Goal: Task Accomplishment & Management: Use online tool/utility

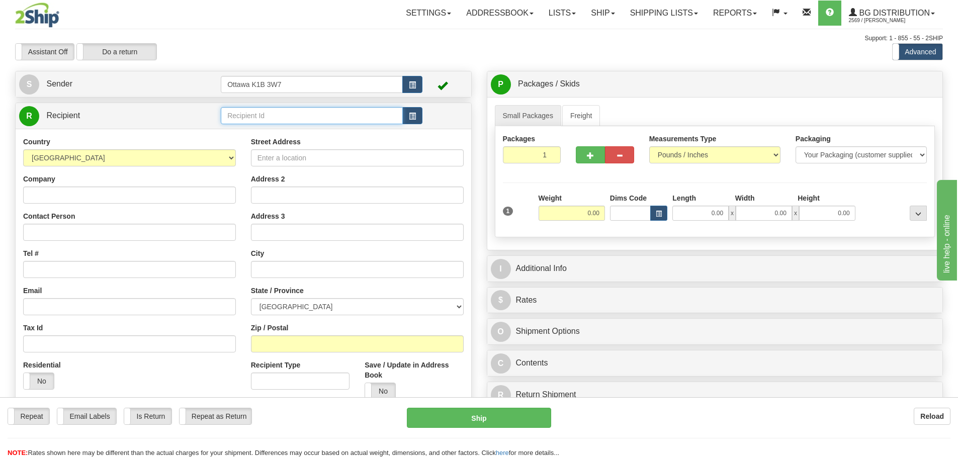
click at [340, 115] on input "text" at bounding box center [312, 115] width 182 height 17
type input "910598"
click at [488, 53] on div "Assistant On Assistant Off Do a return Do a return Previous Next Standard Advan…" at bounding box center [479, 51] width 942 height 17
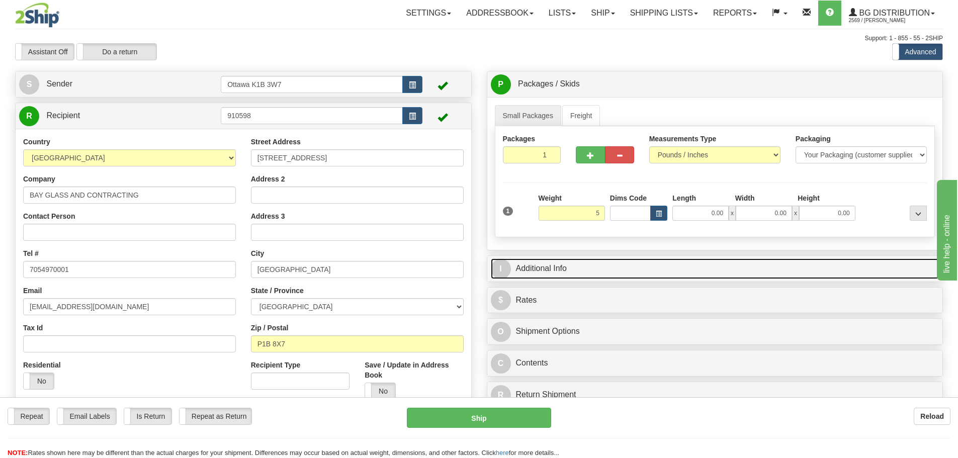
type input "5.00"
click at [712, 264] on link "I Additional Info" at bounding box center [715, 268] width 448 height 21
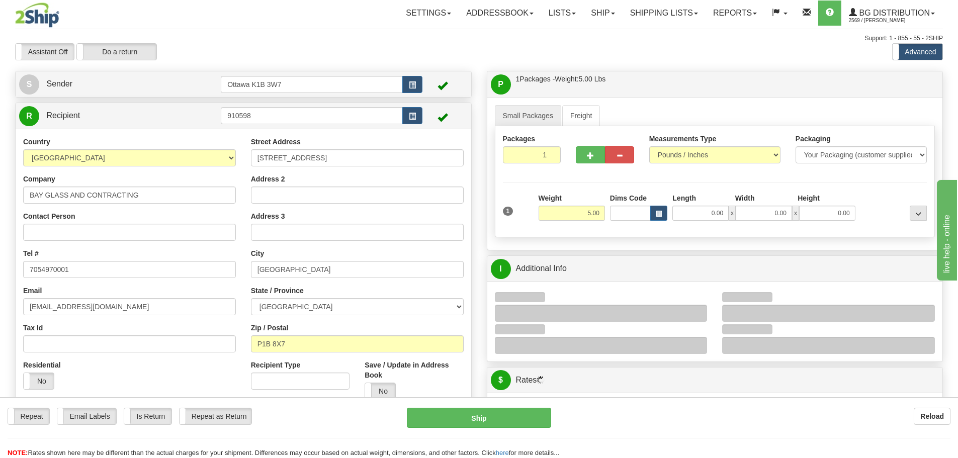
click at [696, 315] on div at bounding box center [601, 313] width 213 height 17
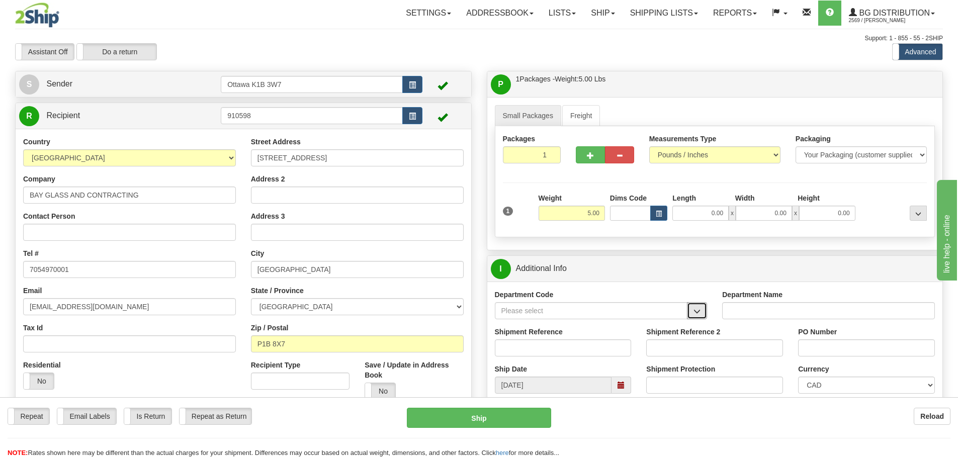
click at [696, 315] on span "button" at bounding box center [696, 311] width 7 height 7
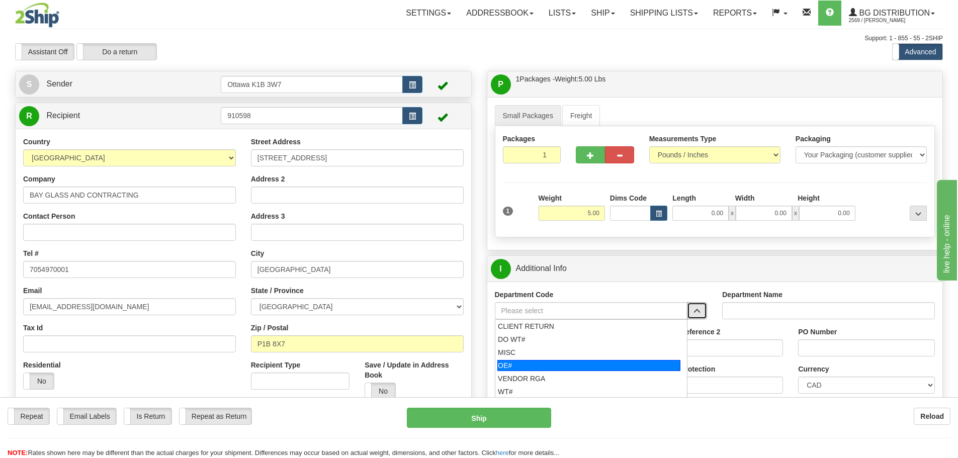
click at [592, 364] on div "OE#" at bounding box center [588, 365] width 183 height 11
type input "OE#"
type input "ORDERS"
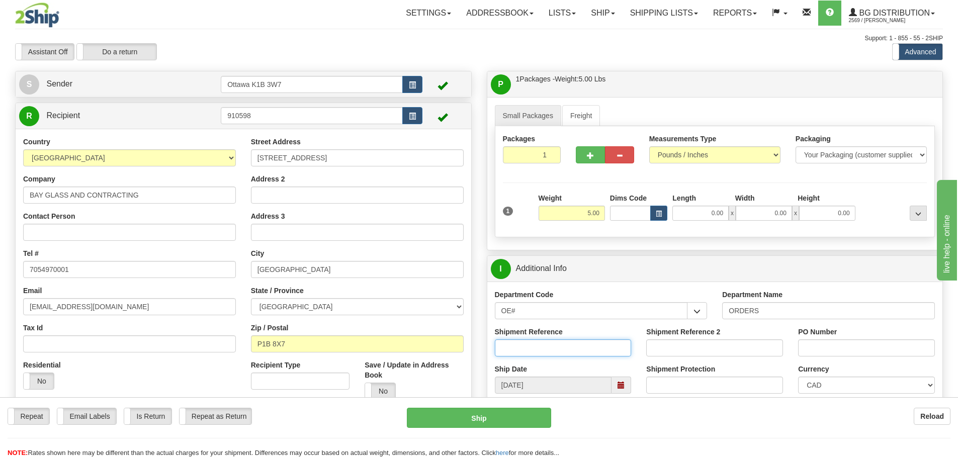
click at [564, 349] on input "Shipment Reference" at bounding box center [563, 347] width 137 height 17
type input "10204214-00"
click at [825, 352] on input "PO Number" at bounding box center [866, 347] width 137 height 17
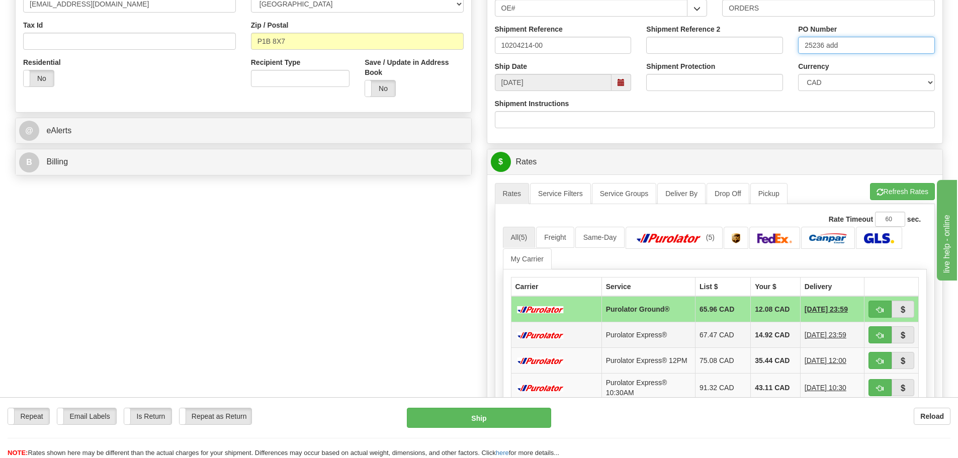
scroll to position [352, 0]
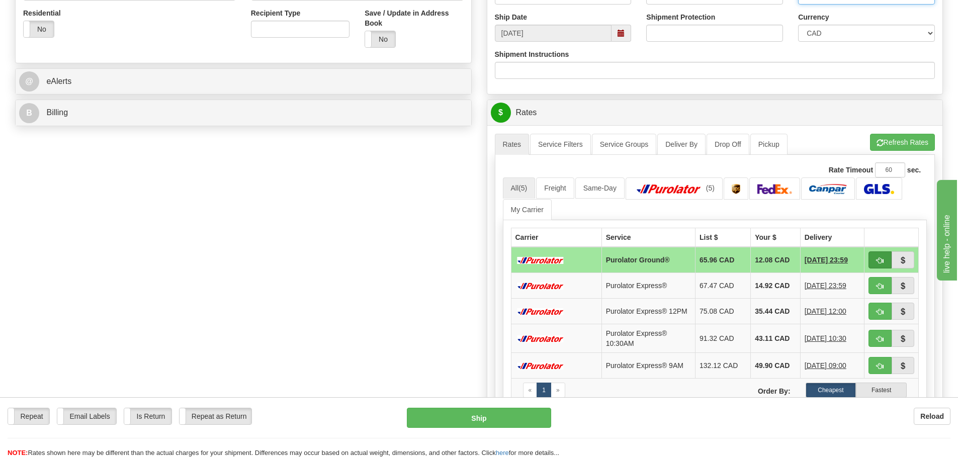
type input "25236 add"
click at [872, 264] on button "button" at bounding box center [879, 259] width 23 height 17
type input "260"
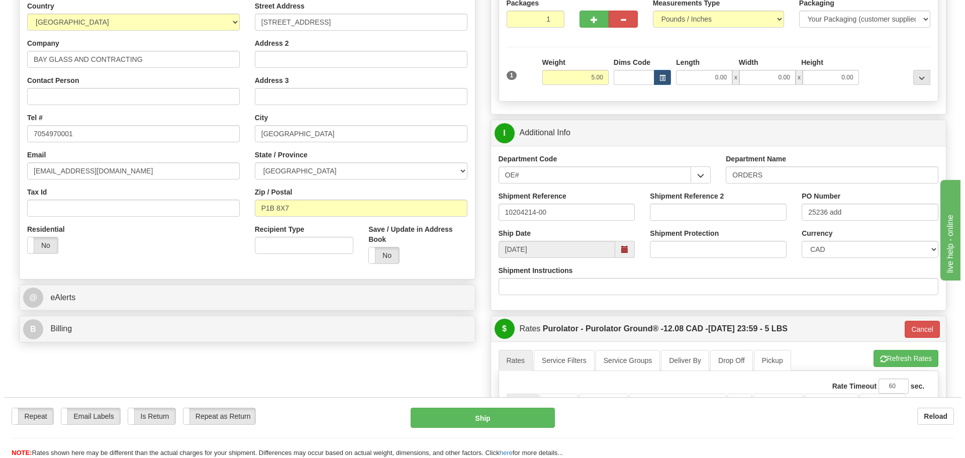
scroll to position [101, 0]
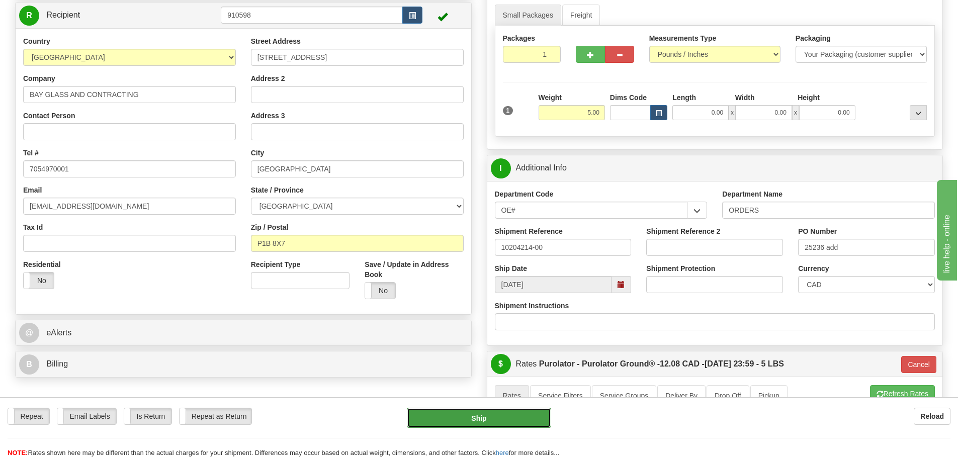
click at [472, 418] on button "Ship" at bounding box center [479, 418] width 144 height 20
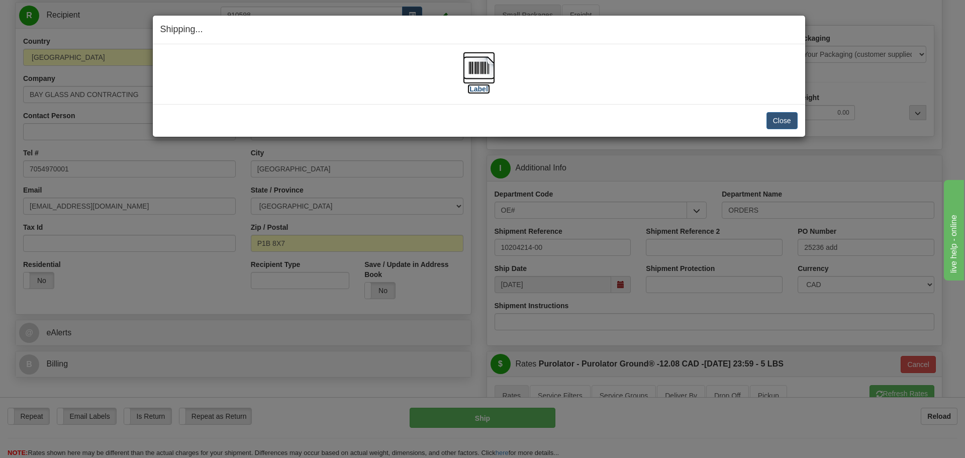
click at [489, 82] on img at bounding box center [479, 68] width 32 height 32
click at [770, 117] on button "Close" at bounding box center [782, 120] width 31 height 17
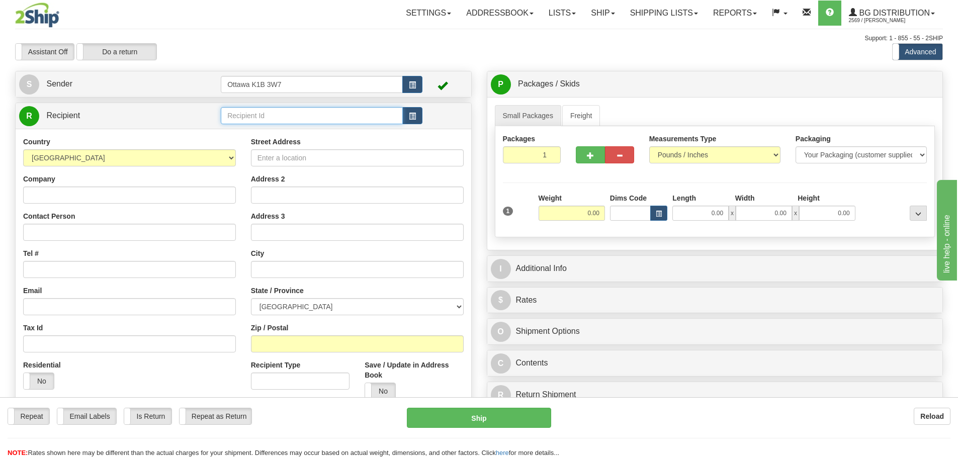
click at [285, 118] on input "text" at bounding box center [312, 115] width 182 height 17
type input "910972"
click at [333, 55] on div "Assistant On Assistant Off Do a return Do a return" at bounding box center [204, 51] width 393 height 17
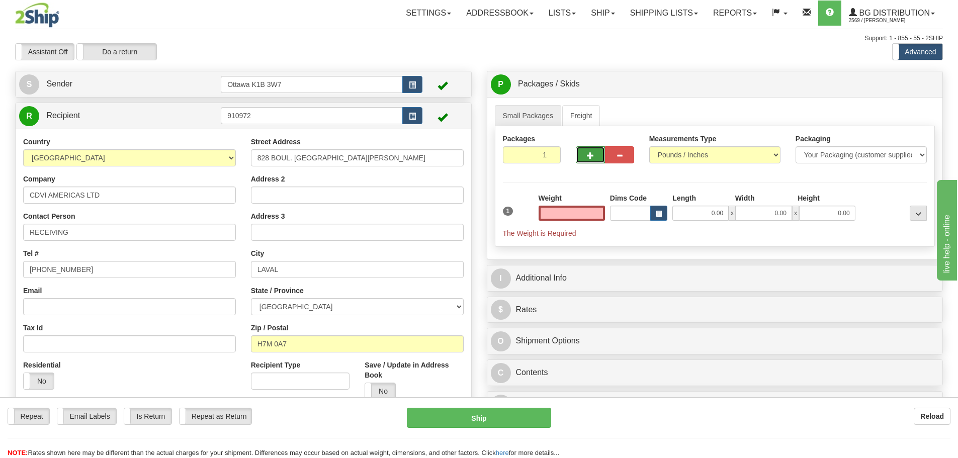
type input "0.00"
click at [587, 159] on button "button" at bounding box center [590, 154] width 29 height 17
type input "2"
click at [902, 77] on label "Pack / Skid Level Pack.." at bounding box center [909, 84] width 57 height 15
radio input "true"
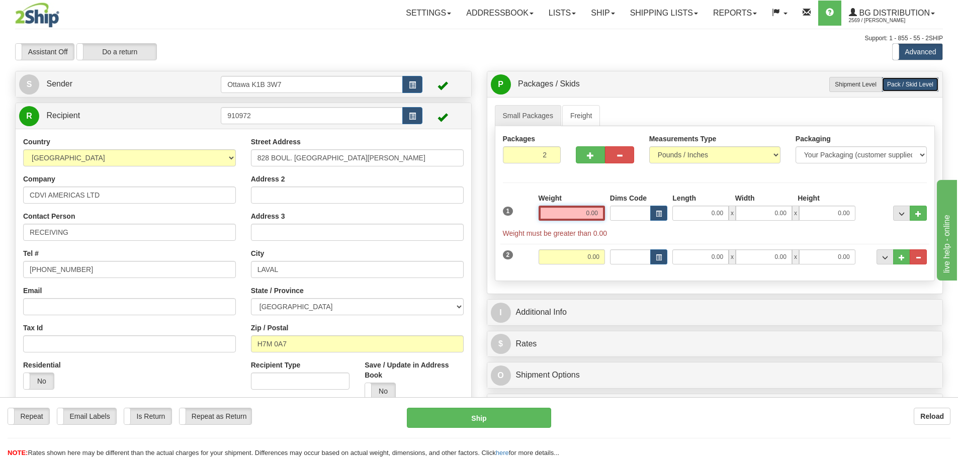
click at [566, 213] on input "0.00" at bounding box center [571, 213] width 66 height 15
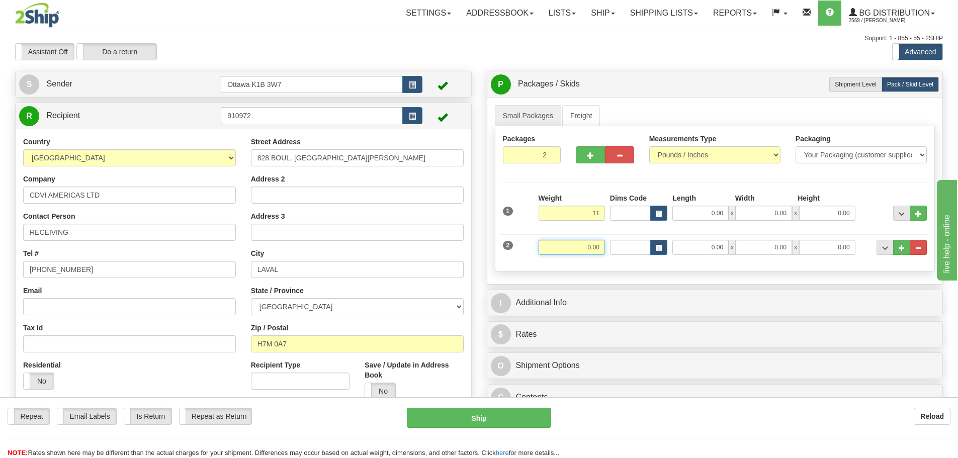
type input "11.00"
click at [595, 248] on input "0.00" at bounding box center [571, 247] width 66 height 15
type input "10.00"
drag, startPoint x: 530, startPoint y: 154, endPoint x: 647, endPoint y: 187, distance: 121.2
click at [629, 177] on div "Packages 2 2 Measurements Type" at bounding box center [715, 198] width 440 height 145
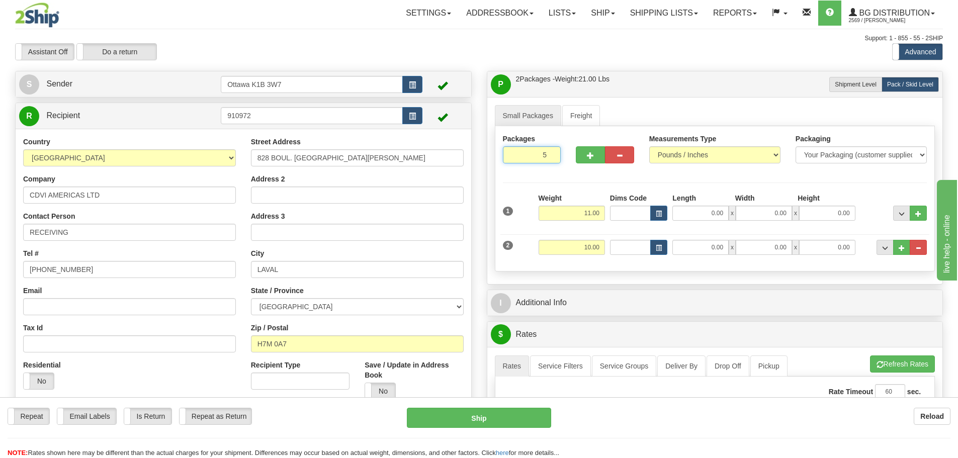
type input "5"
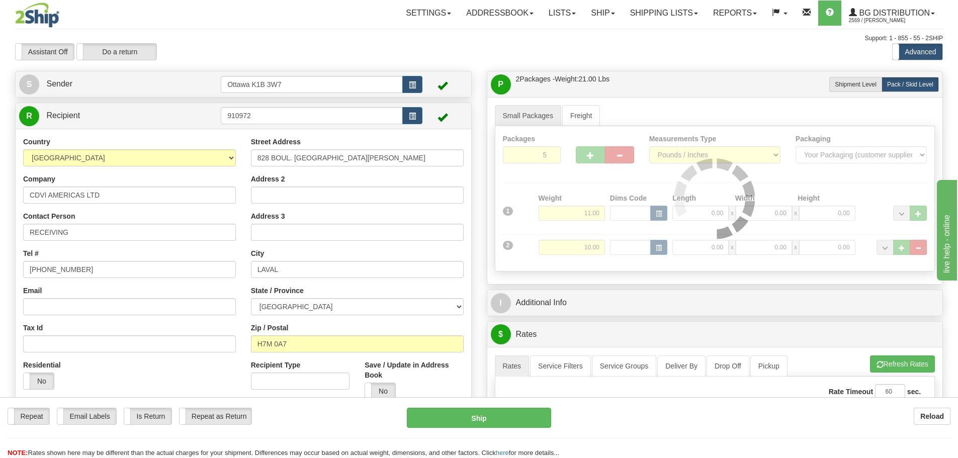
click at [537, 176] on div "Packages 5 2 Measurements Type" at bounding box center [715, 198] width 440 height 145
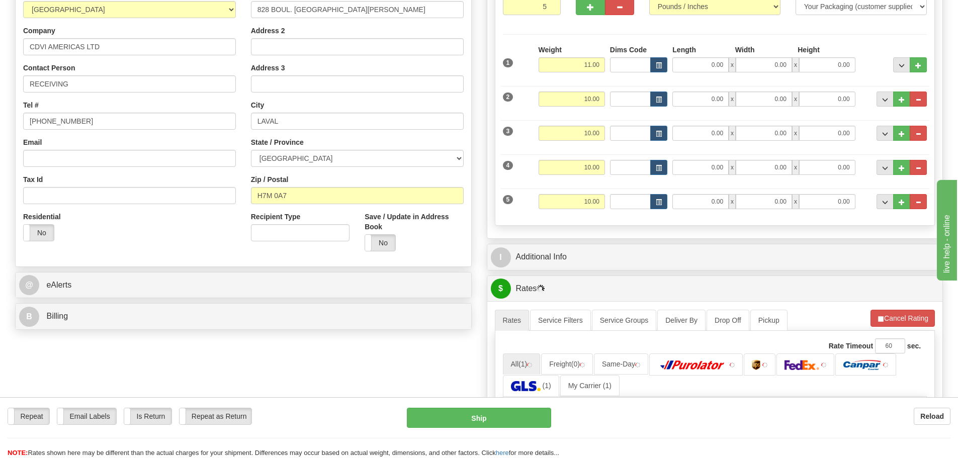
scroll to position [251, 0]
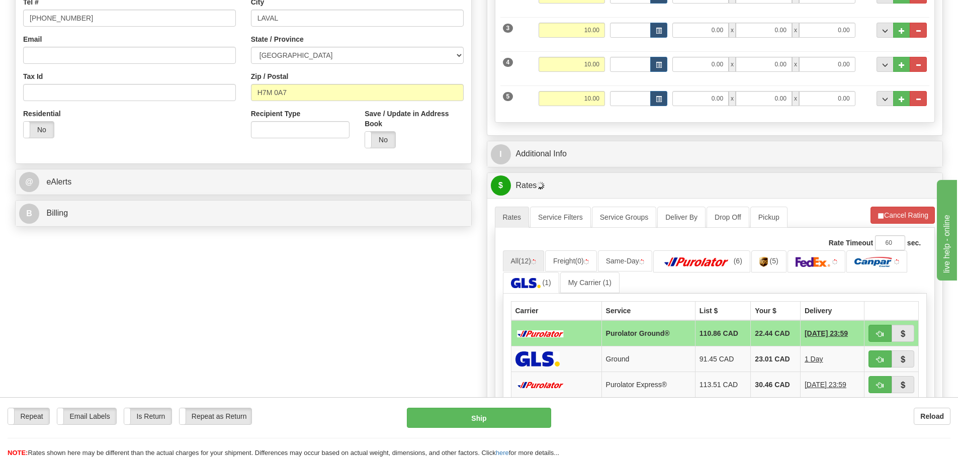
click at [570, 141] on div "I Additional Info" at bounding box center [714, 154] width 455 height 26
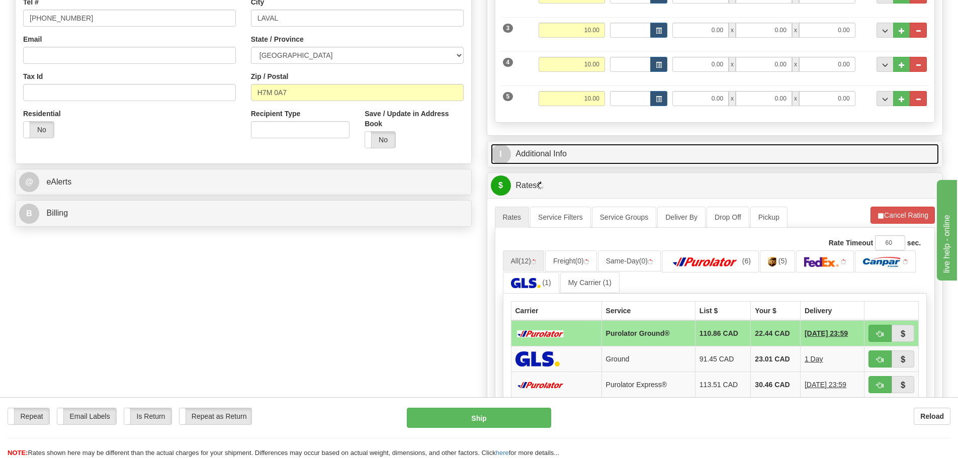
click at [571, 145] on link "I Additional Info" at bounding box center [715, 154] width 448 height 21
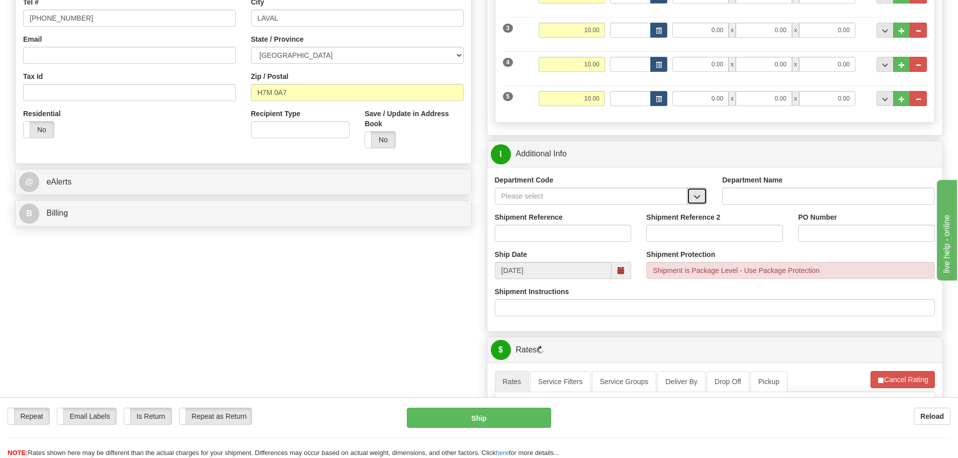
drag, startPoint x: 694, startPoint y: 196, endPoint x: 691, endPoint y: 200, distance: 5.4
click at [695, 196] on span "button" at bounding box center [696, 197] width 7 height 7
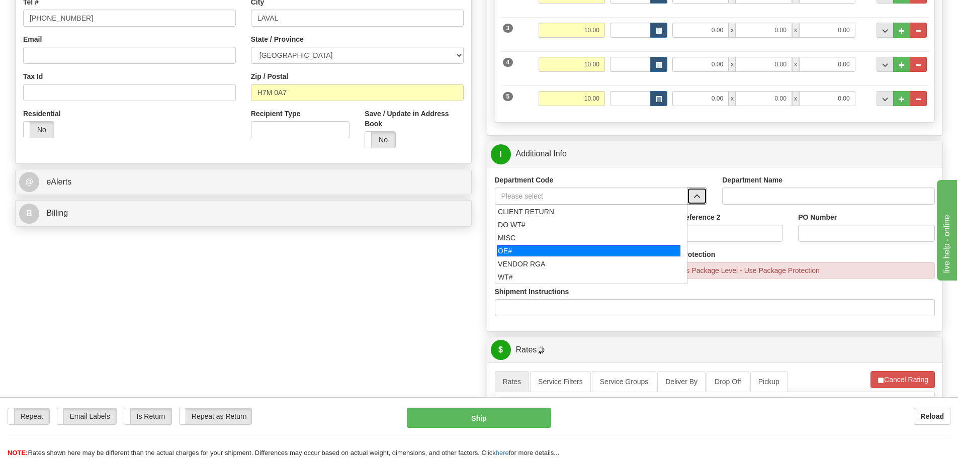
click at [612, 250] on div "OE#" at bounding box center [588, 250] width 183 height 11
type input "OE#"
type input "ORDERS"
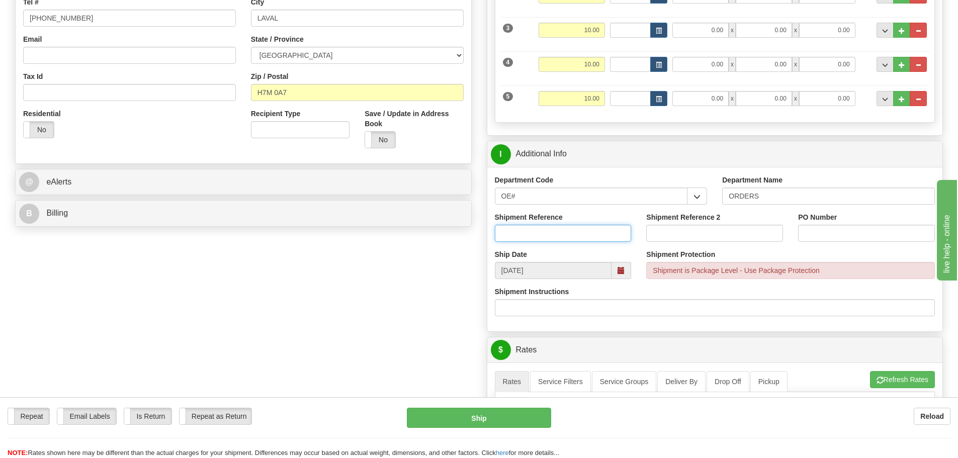
click at [547, 234] on input "Shipment Reference" at bounding box center [563, 233] width 137 height 17
type input "10203076-00"
click at [871, 241] on input "PO Number" at bounding box center [866, 233] width 137 height 17
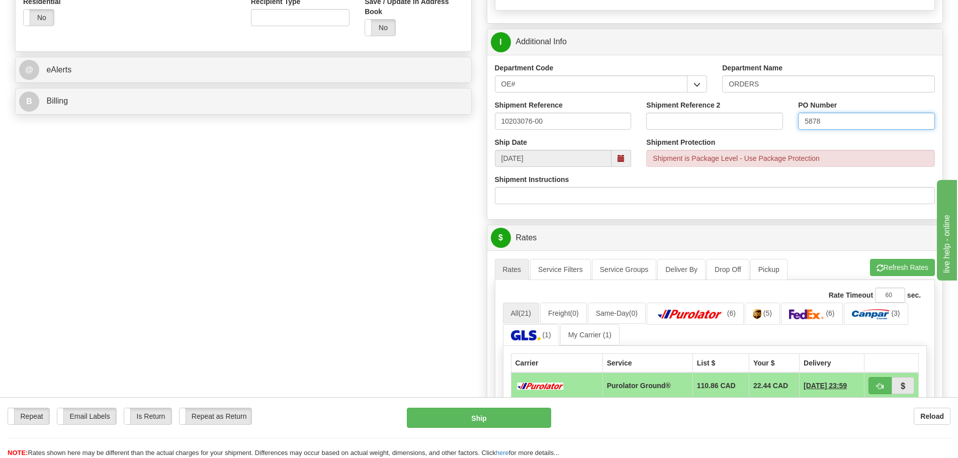
scroll to position [452, 0]
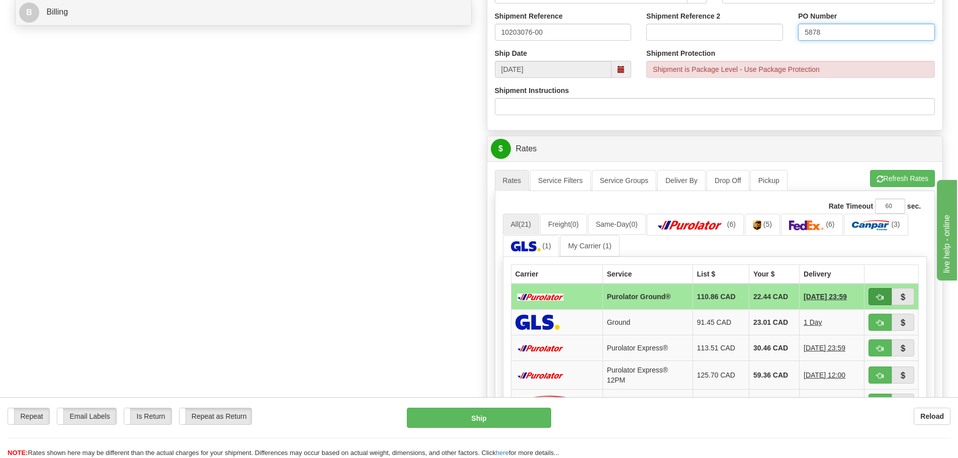
type input "5878"
click at [871, 303] on button "button" at bounding box center [879, 296] width 23 height 17
type input "260"
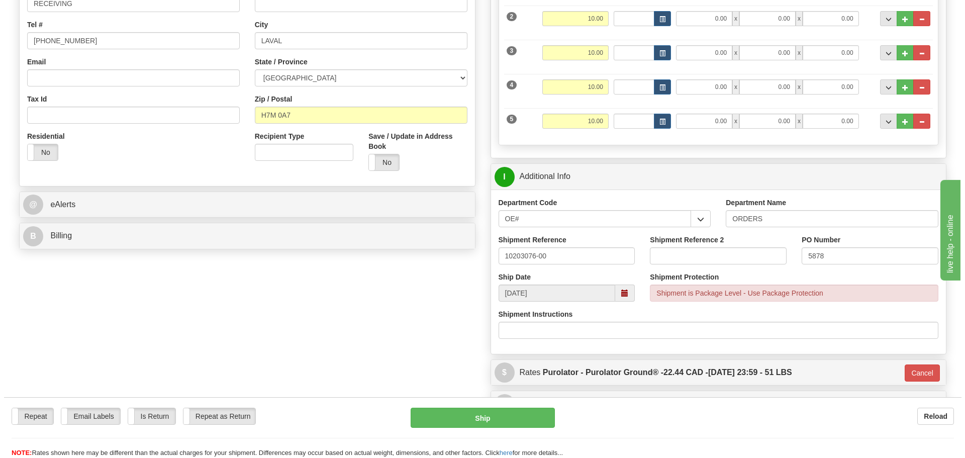
scroll to position [251, 0]
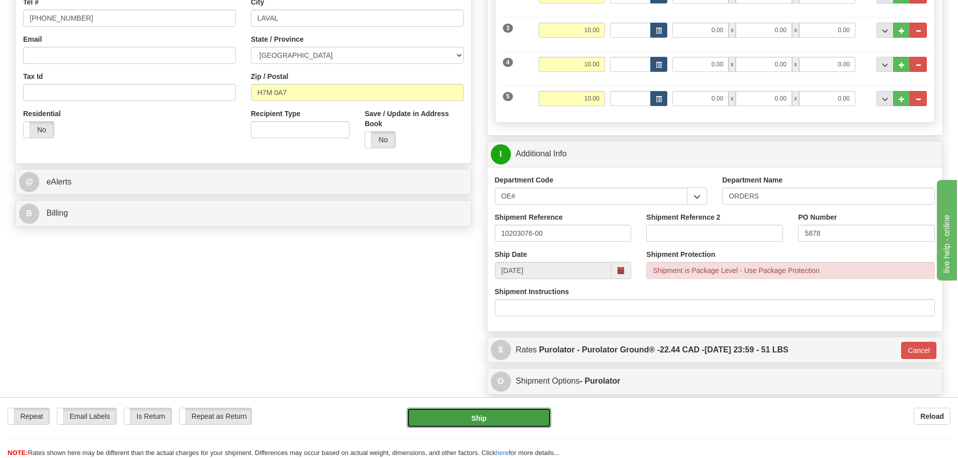
click at [532, 419] on button "Ship" at bounding box center [479, 418] width 144 height 20
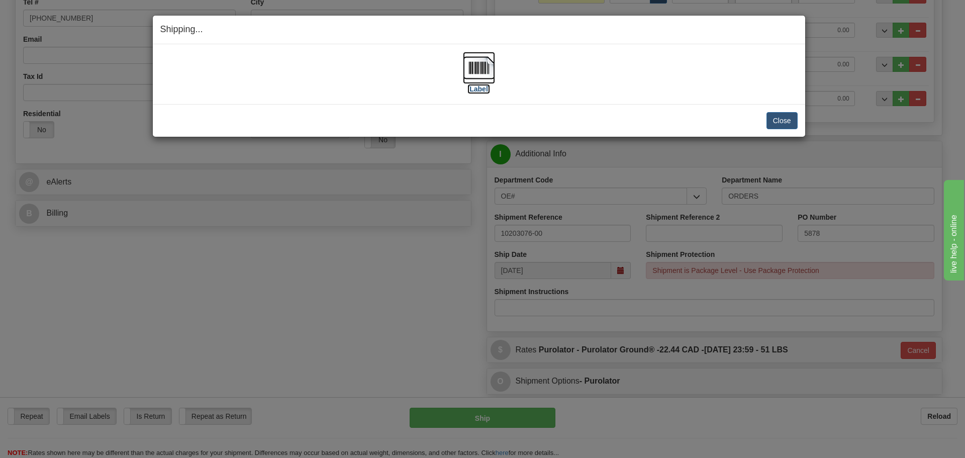
click at [484, 92] on label "[Label]" at bounding box center [478, 89] width 23 height 10
click at [788, 118] on button "Close" at bounding box center [782, 120] width 31 height 17
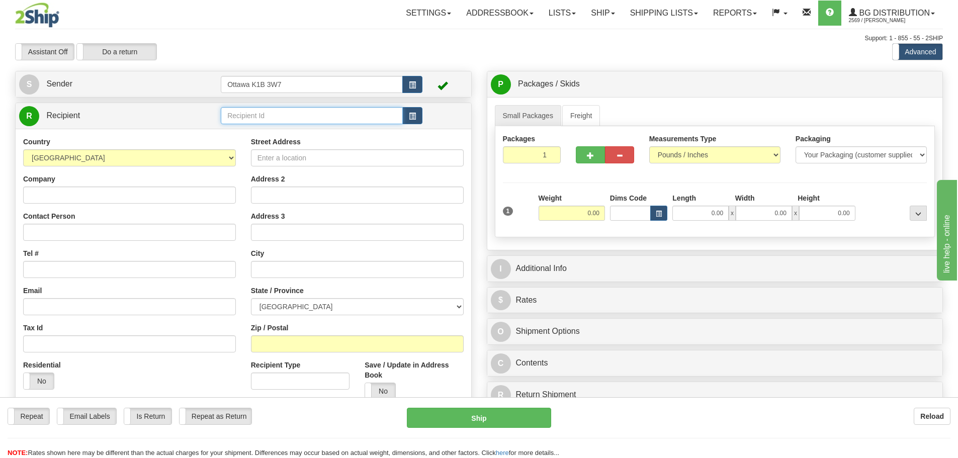
click at [341, 119] on input "text" at bounding box center [312, 115] width 182 height 17
type input "910960"
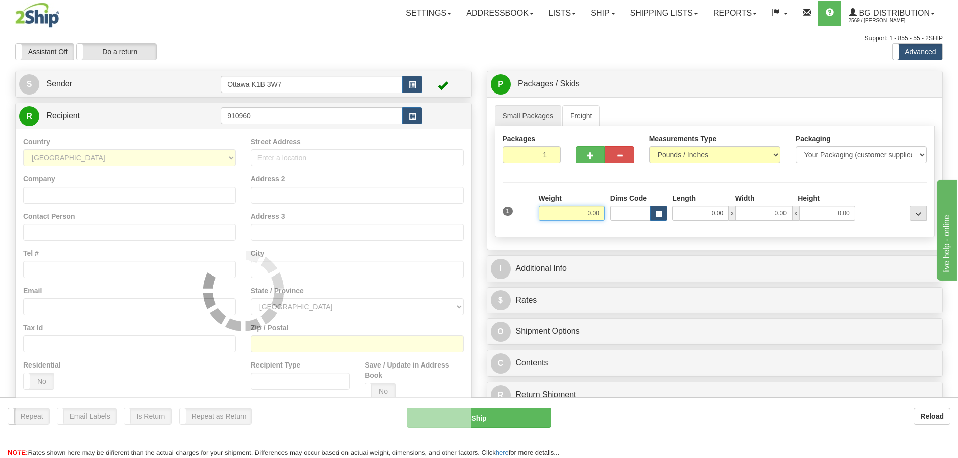
click at [366, 76] on input "Ottawa K1B 3W7" at bounding box center [312, 84] width 182 height 17
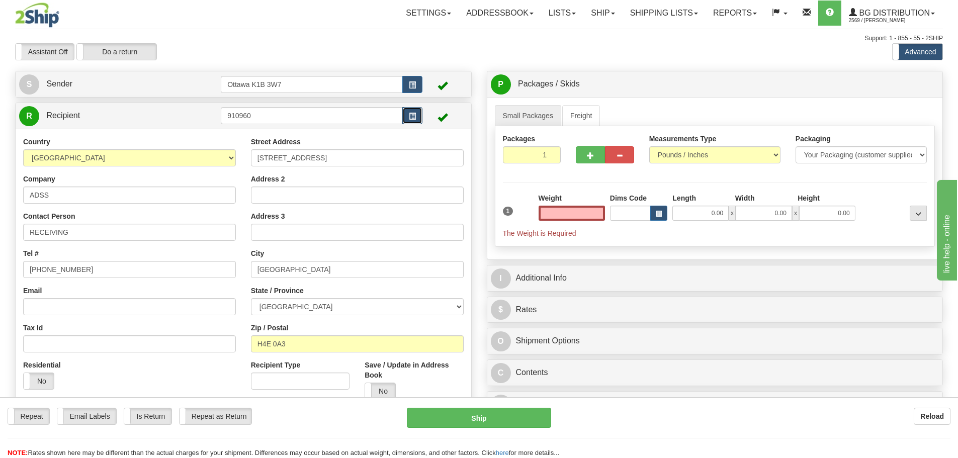
type input "0.00"
click at [415, 114] on span "button" at bounding box center [412, 116] width 7 height 7
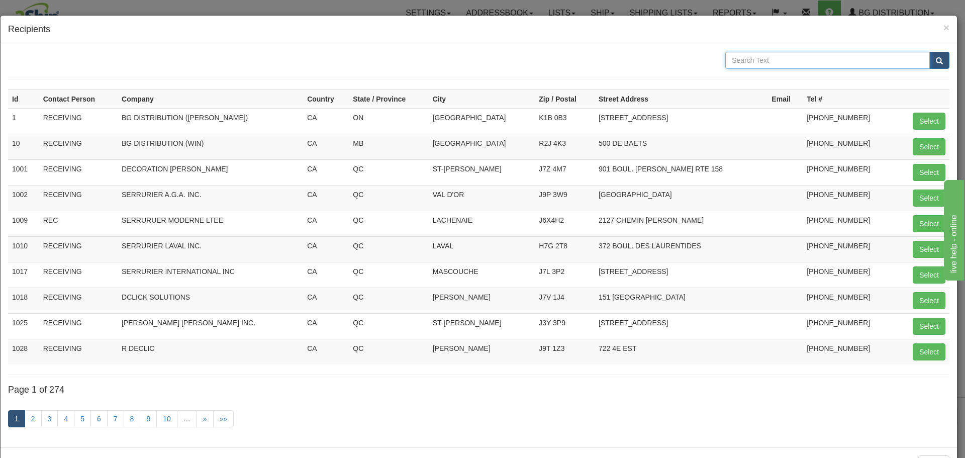
click at [768, 66] on input "text" at bounding box center [827, 60] width 205 height 17
type input "ADSS"
click at [929, 52] on button "submit" at bounding box center [939, 60] width 20 height 17
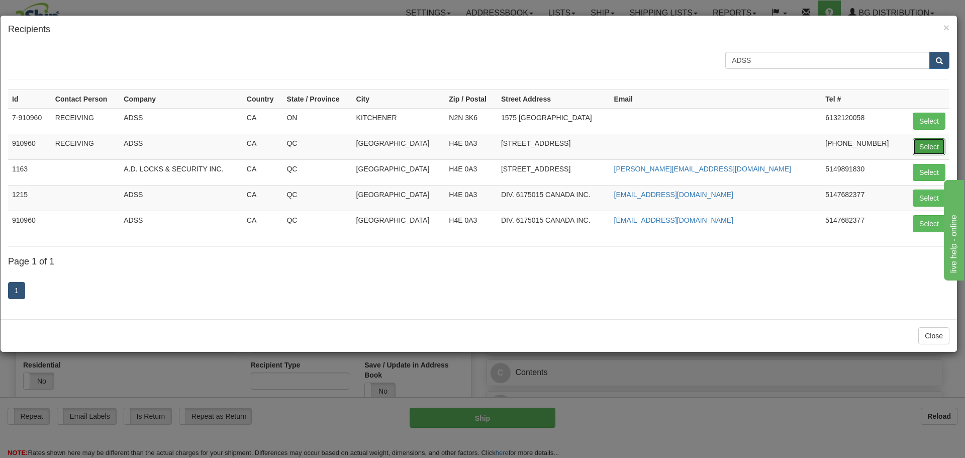
click at [923, 146] on button "Select" at bounding box center [929, 146] width 33 height 17
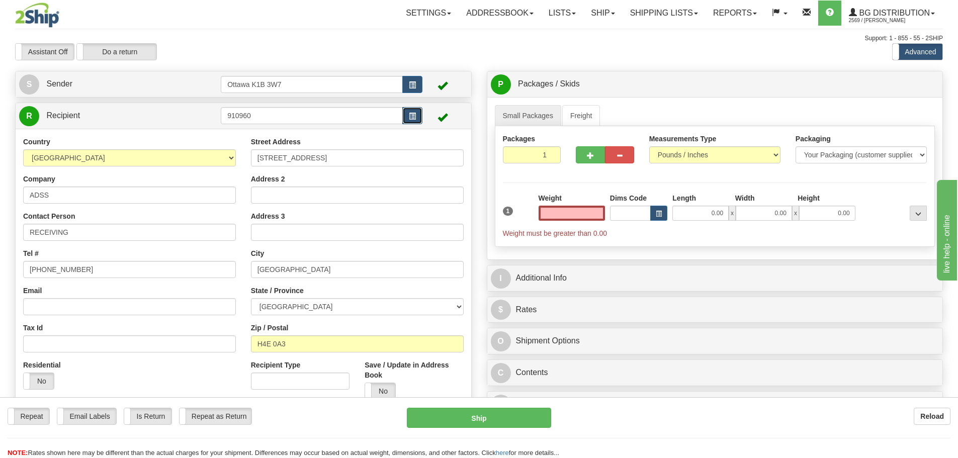
type input "0.00"
click at [419, 115] on button "button" at bounding box center [412, 115] width 20 height 17
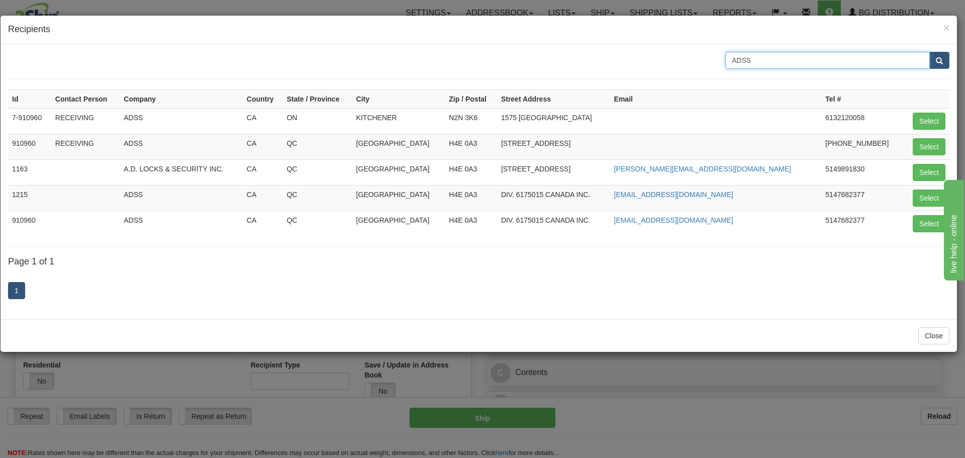
click at [782, 60] on input "ADSS" at bounding box center [827, 60] width 205 height 17
click at [521, 286] on div "1" at bounding box center [478, 292] width 941 height 40
click at [944, 30] on span "×" at bounding box center [946, 28] width 6 height 12
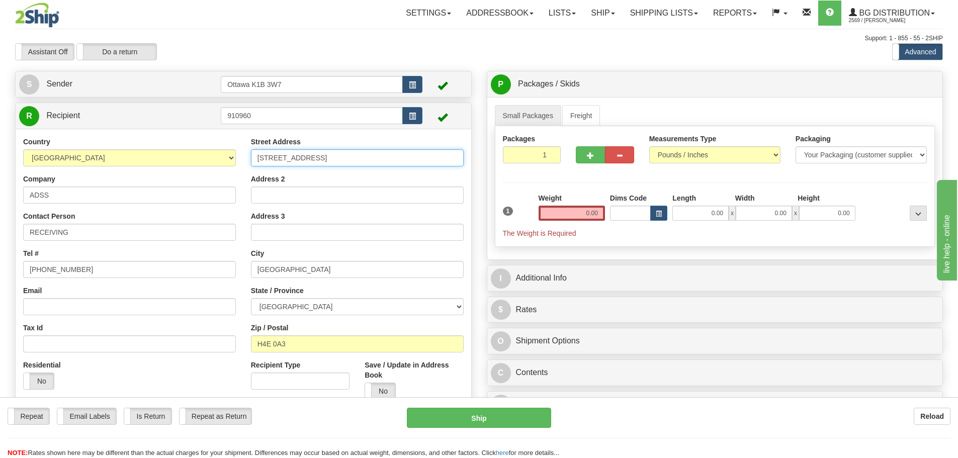
drag, startPoint x: 356, startPoint y: 152, endPoint x: 170, endPoint y: 150, distance: 186.0
click at [170, 150] on div "Country [GEOGRAPHIC_DATA] [GEOGRAPHIC_DATA] [GEOGRAPHIC_DATA] [GEOGRAPHIC_DATA]…" at bounding box center [243, 272] width 455 height 270
type input "8092 RTE TRANSCANADIENNE"
type input "SAINT-LAURENT"
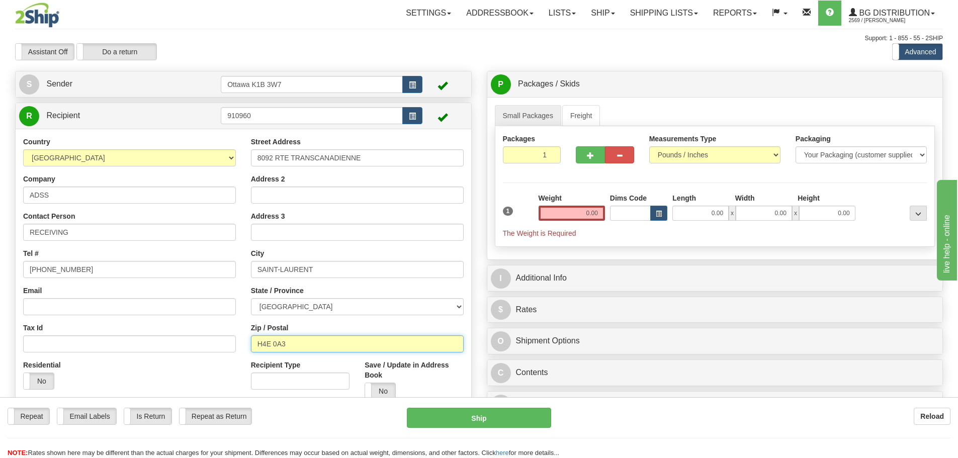
drag, startPoint x: 369, startPoint y: 341, endPoint x: 250, endPoint y: 341, distance: 119.6
click at [250, 341] on div "Street Address 8092 RTE TRANSCANADIENNE Address 2 Address 3 City [GEOGRAPHIC_DA…" at bounding box center [357, 272] width 228 height 270
type input "J"
type input "K"
type input "Y"
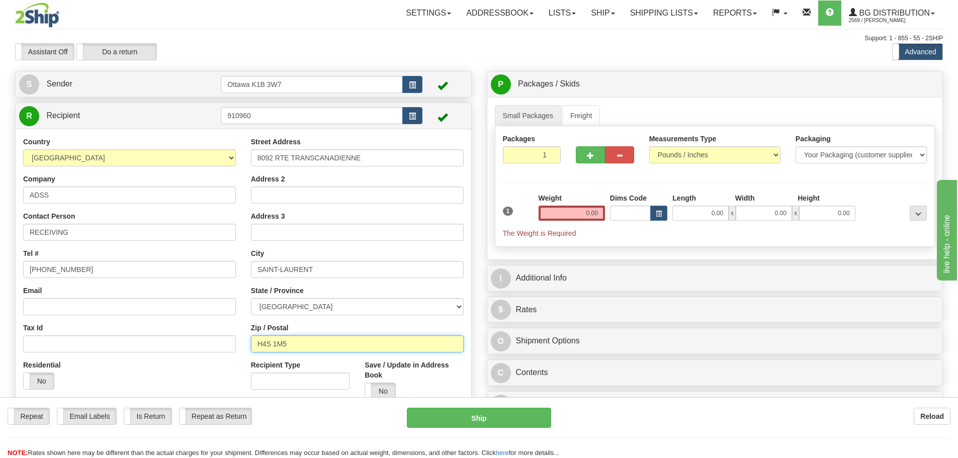
type input "H4S 1M5"
drag, startPoint x: 119, startPoint y: 268, endPoint x: 0, endPoint y: 274, distance: 119.3
click at [0, 271] on div "Toggle navigation Settings Shipping Preferences Fields Preferences New" at bounding box center [479, 267] width 958 height 534
type input "[PHONE_NUMBER]"
click at [570, 214] on input "0.00" at bounding box center [571, 213] width 66 height 15
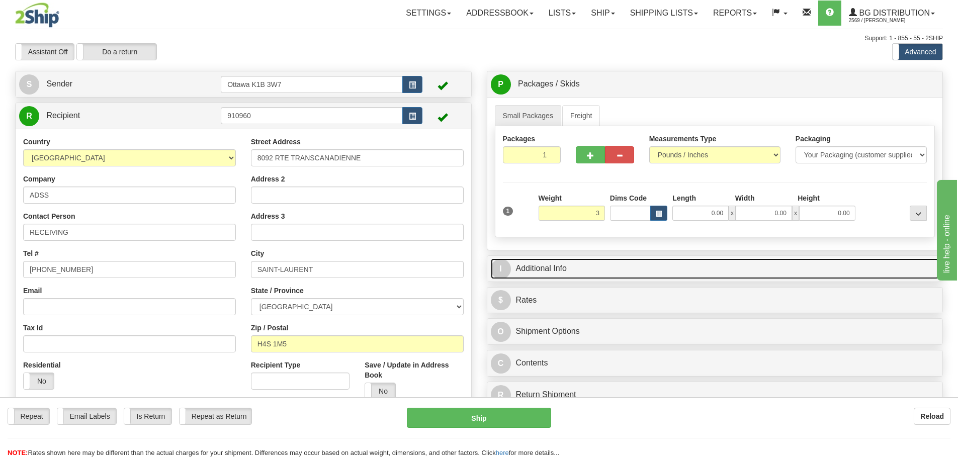
type input "3.00"
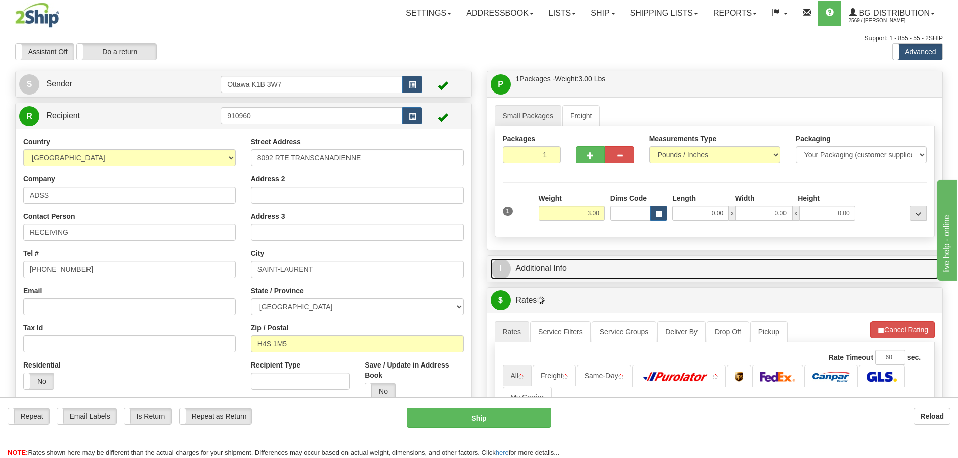
click at [707, 270] on link "I Additional Info" at bounding box center [715, 268] width 448 height 21
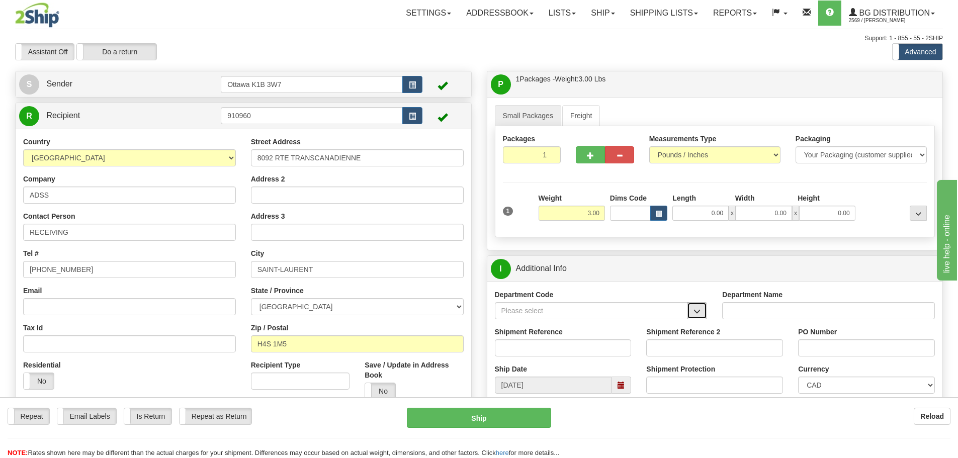
click at [698, 311] on span "button" at bounding box center [696, 311] width 7 height 7
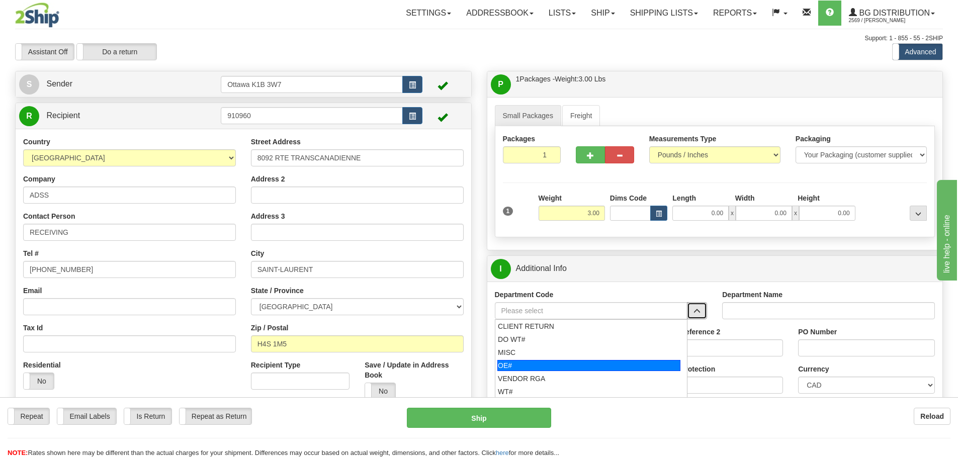
click at [598, 360] on div "OE#" at bounding box center [588, 365] width 183 height 11
type input "OE#"
type input "ORDERS"
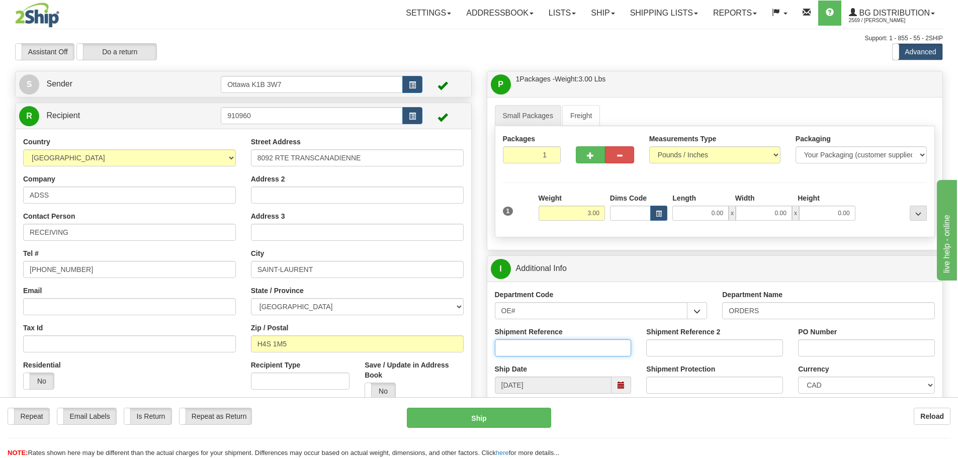
click at [581, 345] on input "Shipment Reference" at bounding box center [563, 347] width 137 height 17
type input "10203752-00"
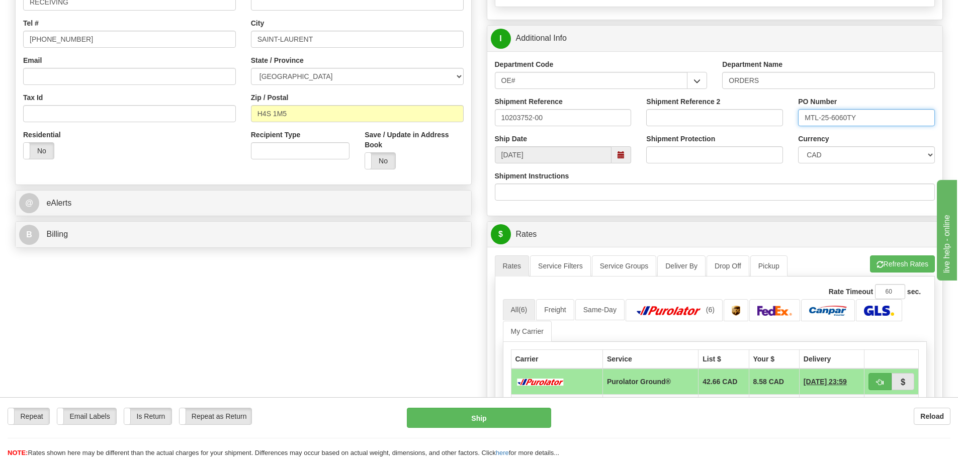
scroll to position [251, 0]
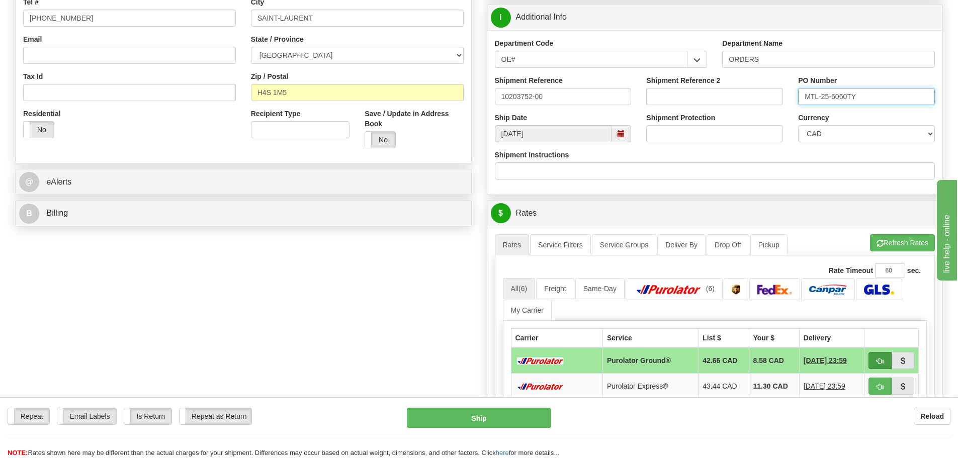
type input "MTL-25-6060TY"
click at [877, 353] on button "button" at bounding box center [879, 360] width 23 height 17
type input "260"
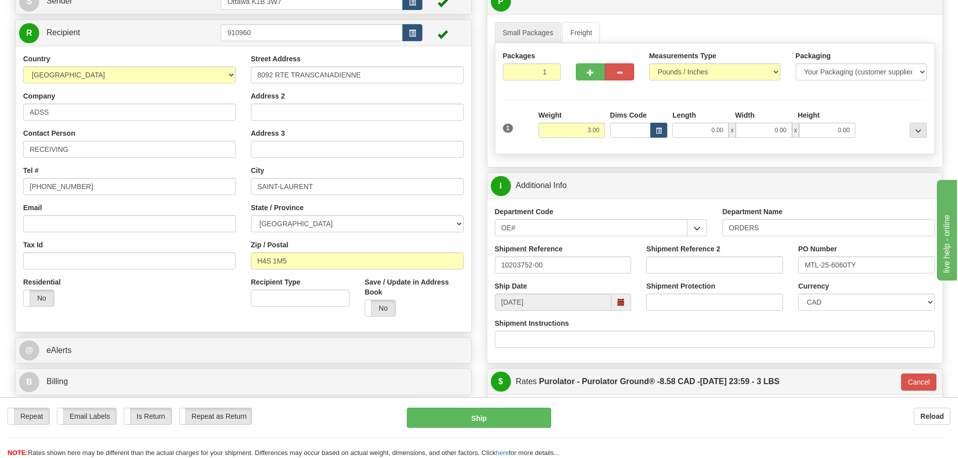
scroll to position [101, 0]
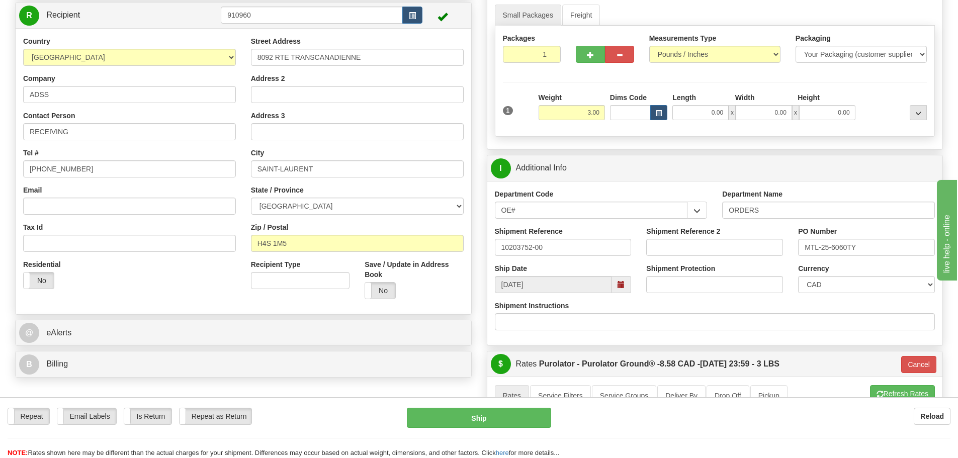
click at [702, 121] on div "1 Weight 3.00 Dims Code 0.00" at bounding box center [714, 110] width 429 height 36
click at [699, 116] on input "0.00" at bounding box center [700, 112] width 56 height 15
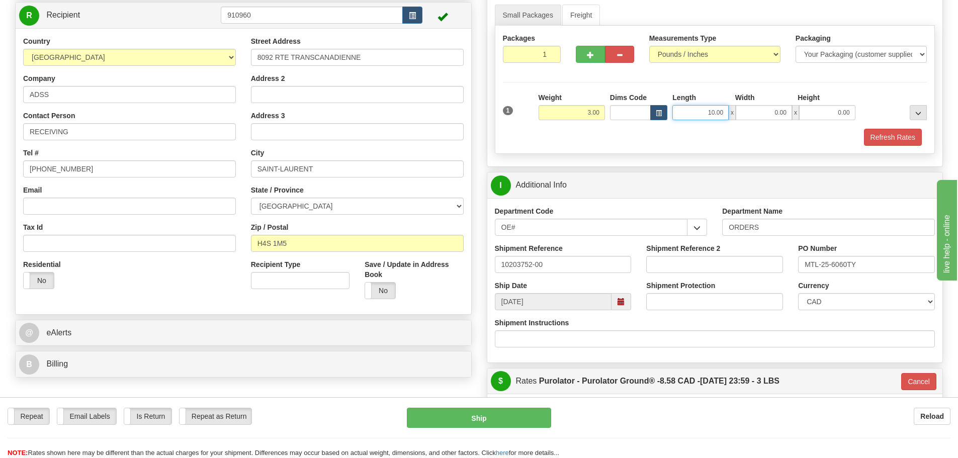
click at [706, 114] on input "10.00" at bounding box center [700, 112] width 56 height 15
type input "10.50"
type input "5.50"
click at [893, 148] on div "Packages 1 1 Measurements Type" at bounding box center [715, 90] width 440 height 128
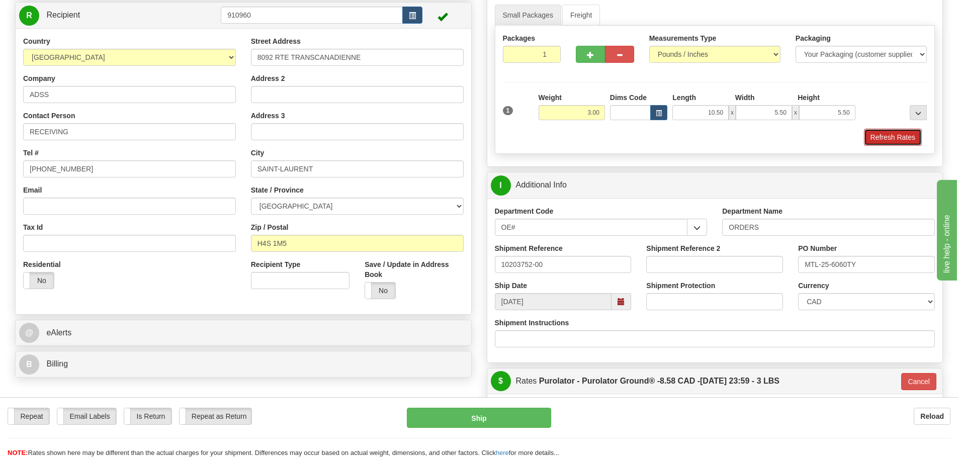
click at [892, 143] on button "Refresh Rates" at bounding box center [893, 137] width 58 height 17
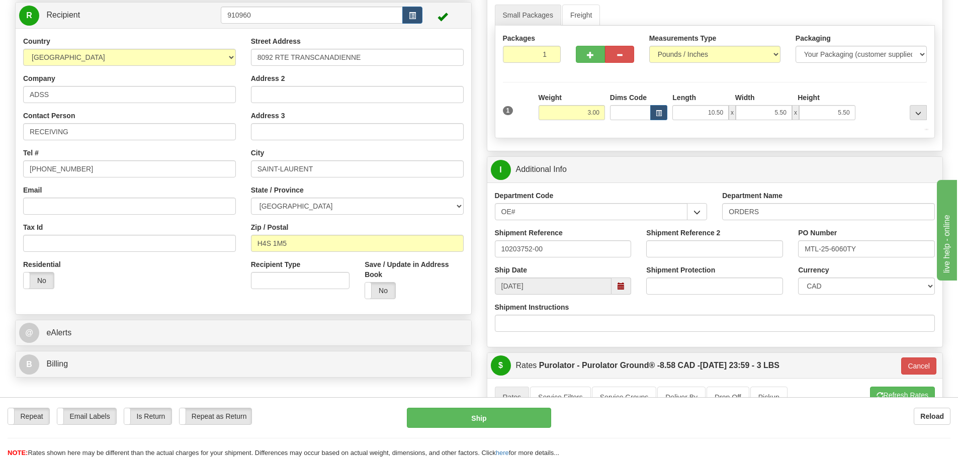
type input "260"
click at [493, 411] on button "Ship" at bounding box center [479, 418] width 144 height 20
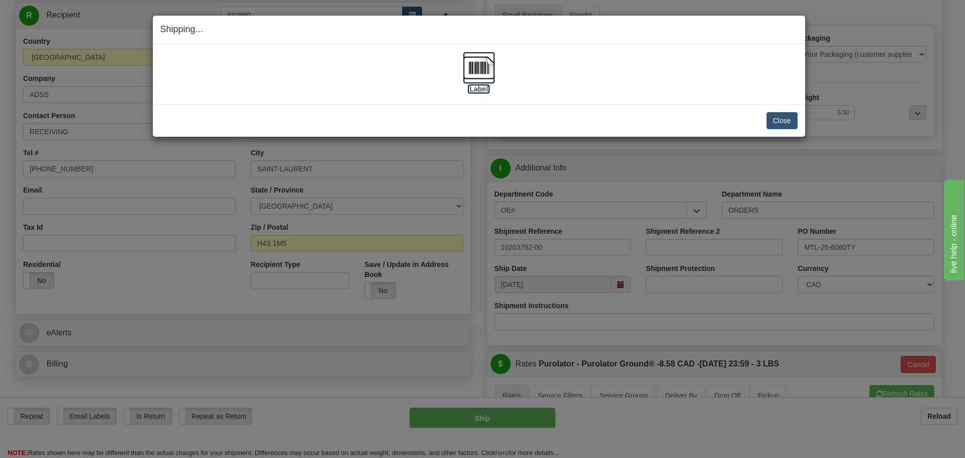
click at [475, 89] on label "[Label]" at bounding box center [478, 89] width 23 height 10
click at [779, 128] on button "Close" at bounding box center [782, 120] width 31 height 17
